Goal: Find specific page/section: Find specific page/section

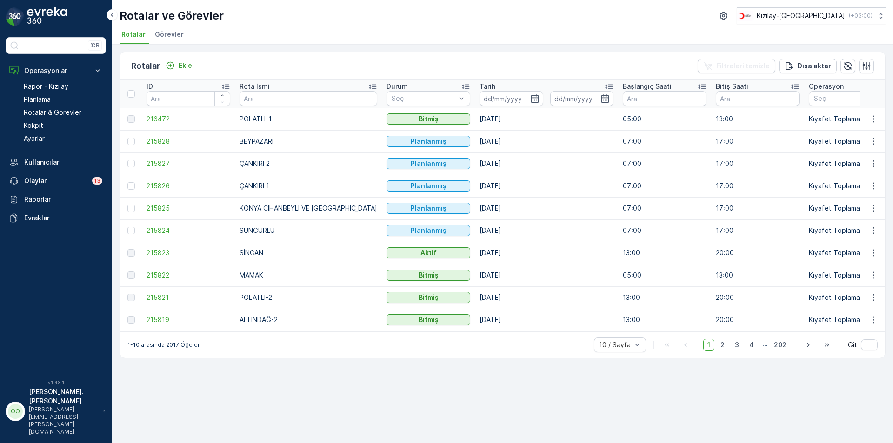
click at [50, 114] on p "Rotalar & Görevler" at bounding box center [53, 112] width 58 height 9
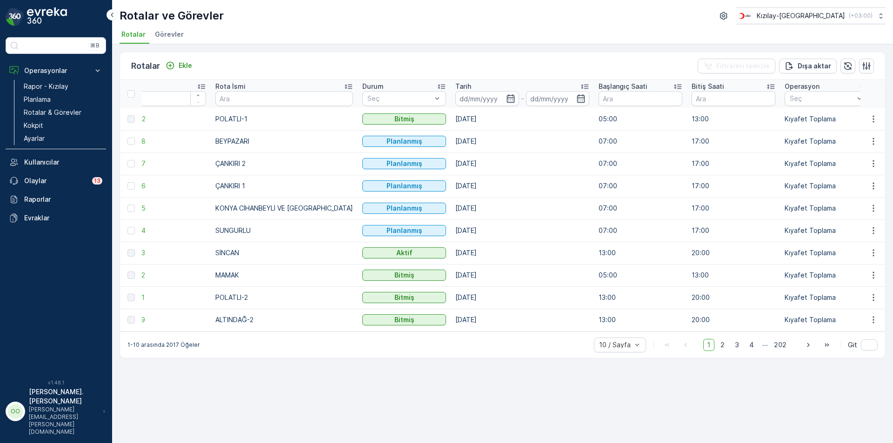
scroll to position [0, 30]
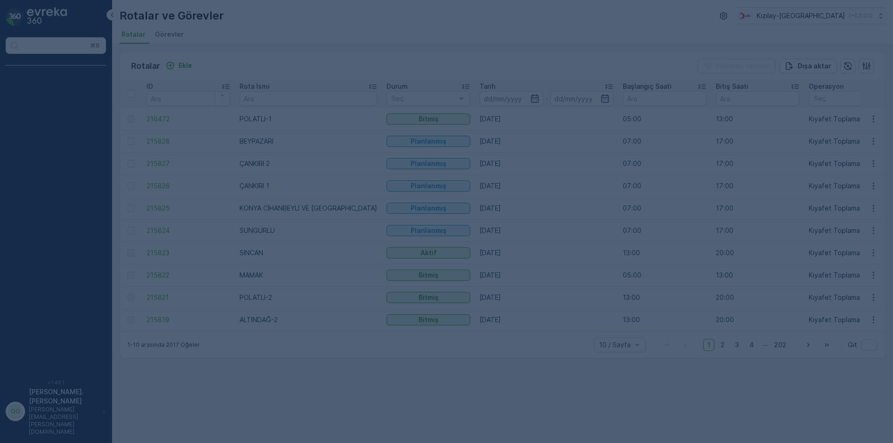
click at [286, 336] on div at bounding box center [446, 221] width 893 height 443
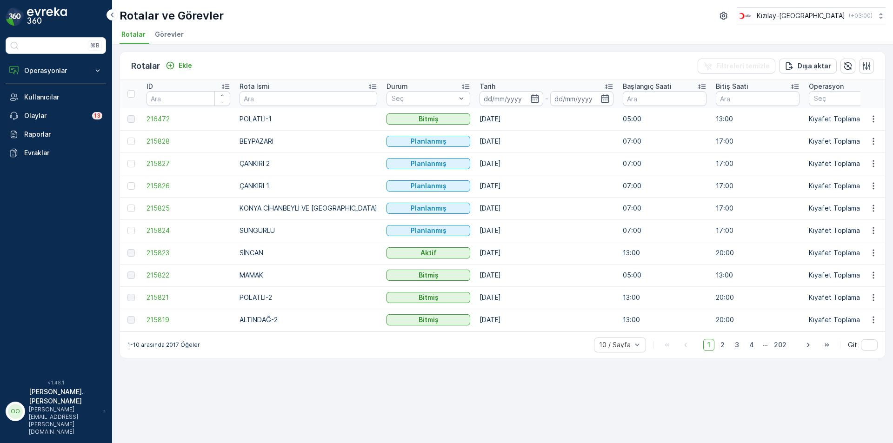
drag, startPoint x: 360, startPoint y: 337, endPoint x: 546, endPoint y: 338, distance: 185.6
click at [546, 339] on div "1-10 arasında 2017 Öğeler 10 / Sayfa 1 2 3 4 ... 202 Git" at bounding box center [502, 345] width 765 height 27
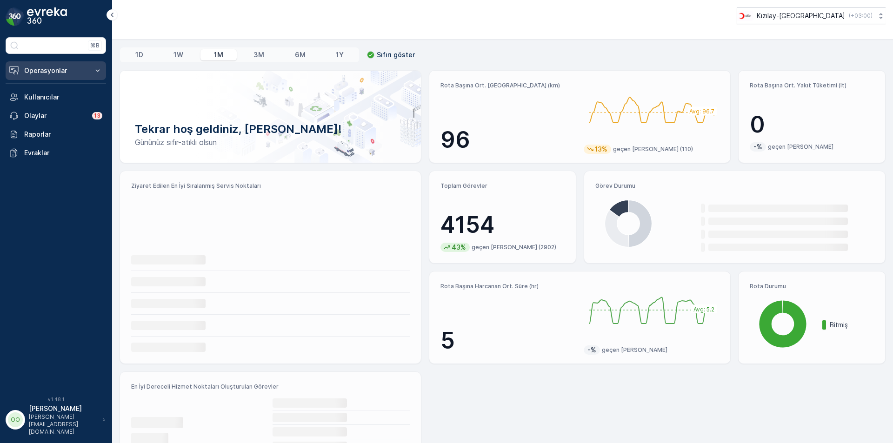
click at [48, 78] on button "Operasyonlar" at bounding box center [56, 70] width 100 height 19
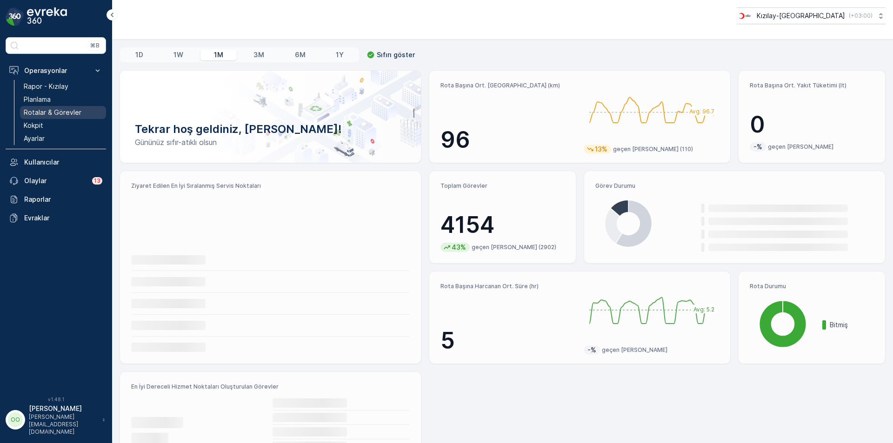
click at [63, 118] on link "Rotalar & Görevler" at bounding box center [63, 112] width 86 height 13
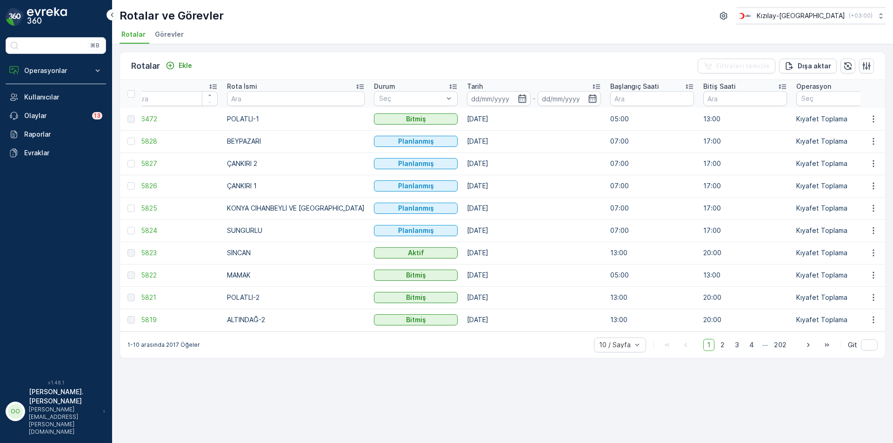
scroll to position [0, 1]
